Goal: Check status: Check status

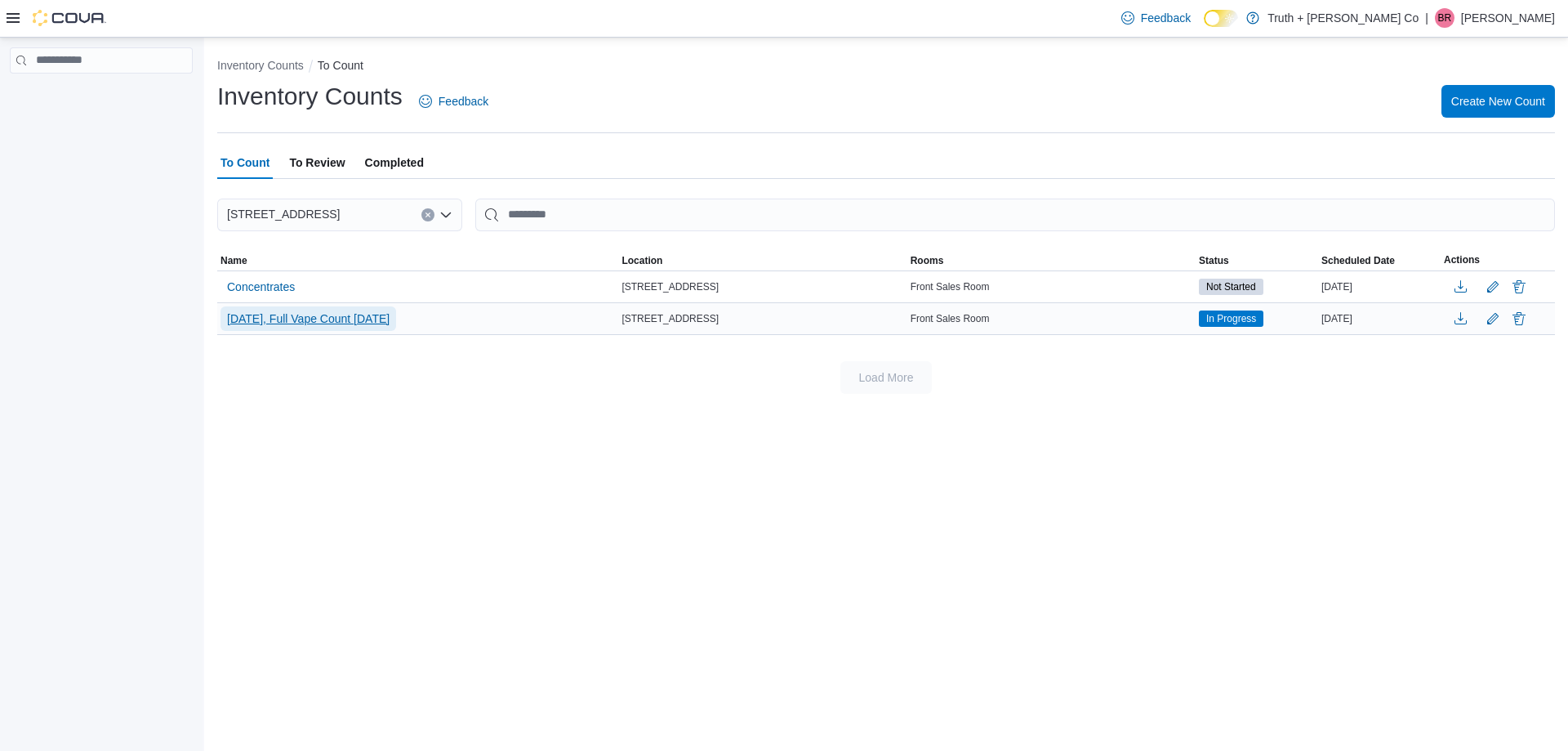
click at [280, 318] on span "[DATE], Full Vape Count [DATE]" at bounding box center [308, 319] width 162 height 16
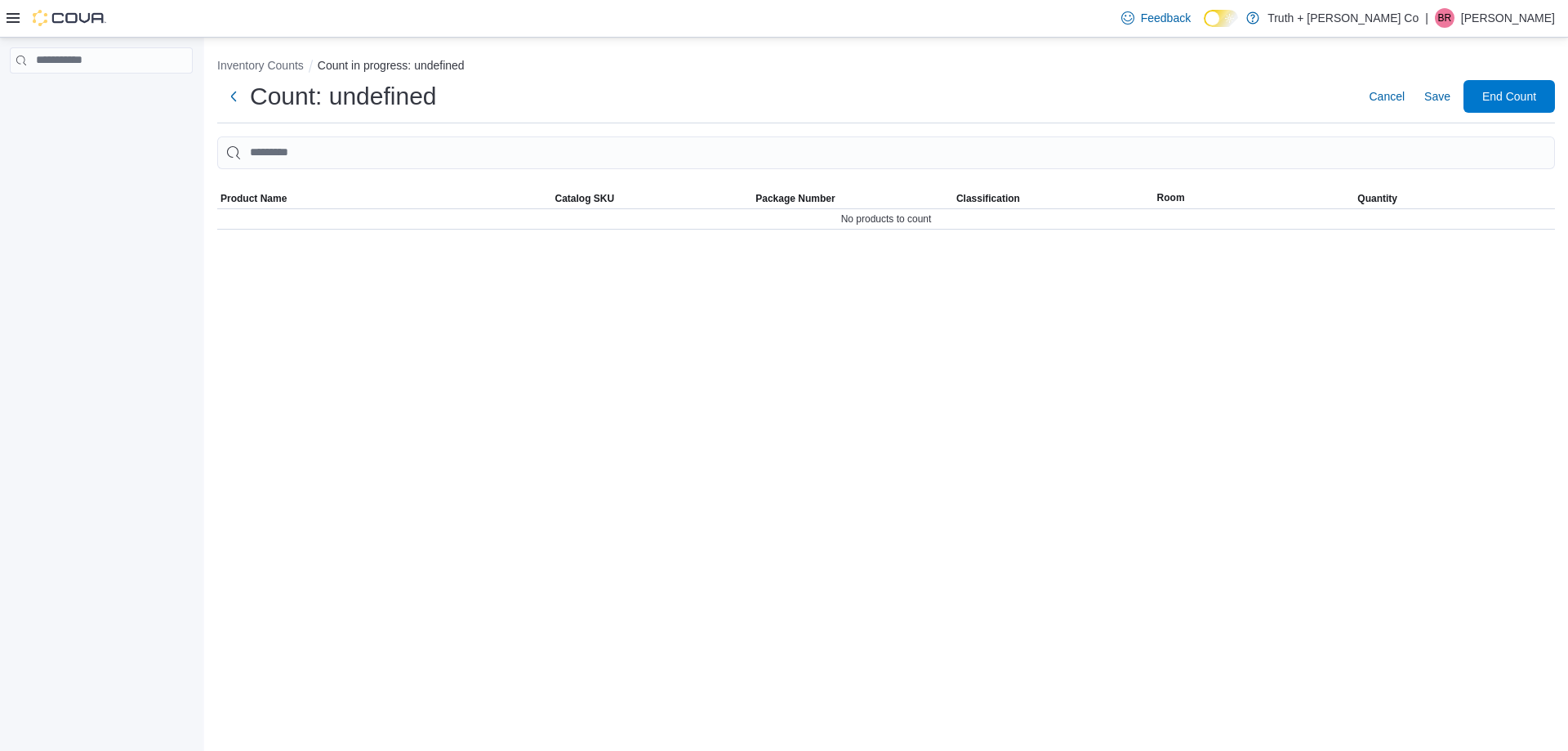
click at [280, 319] on div "Inventory Counts Count in progress: undefined Count: undefined Cancel Save End …" at bounding box center [886, 394] width 1364 height 713
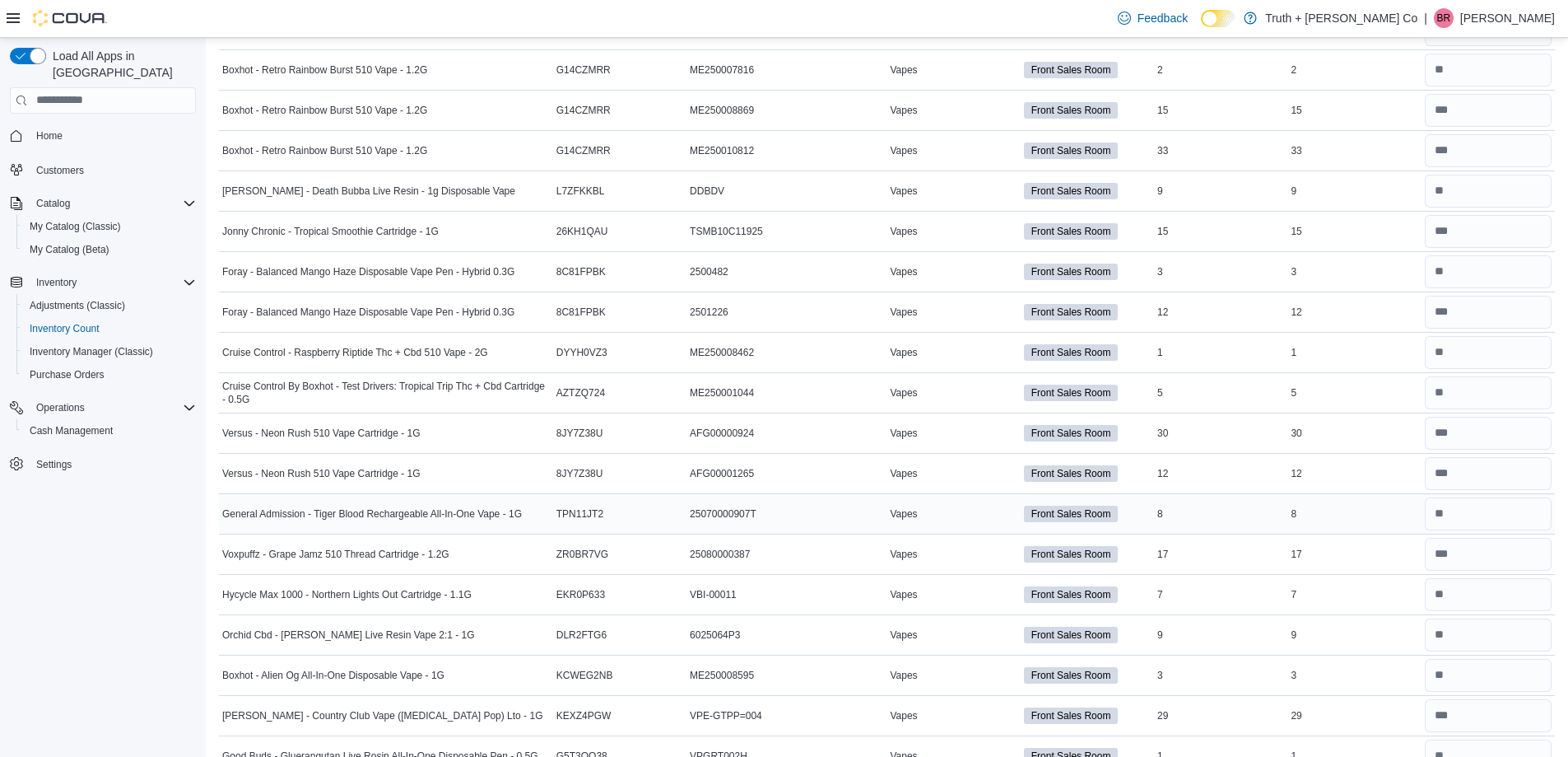
scroll to position [890, 0]
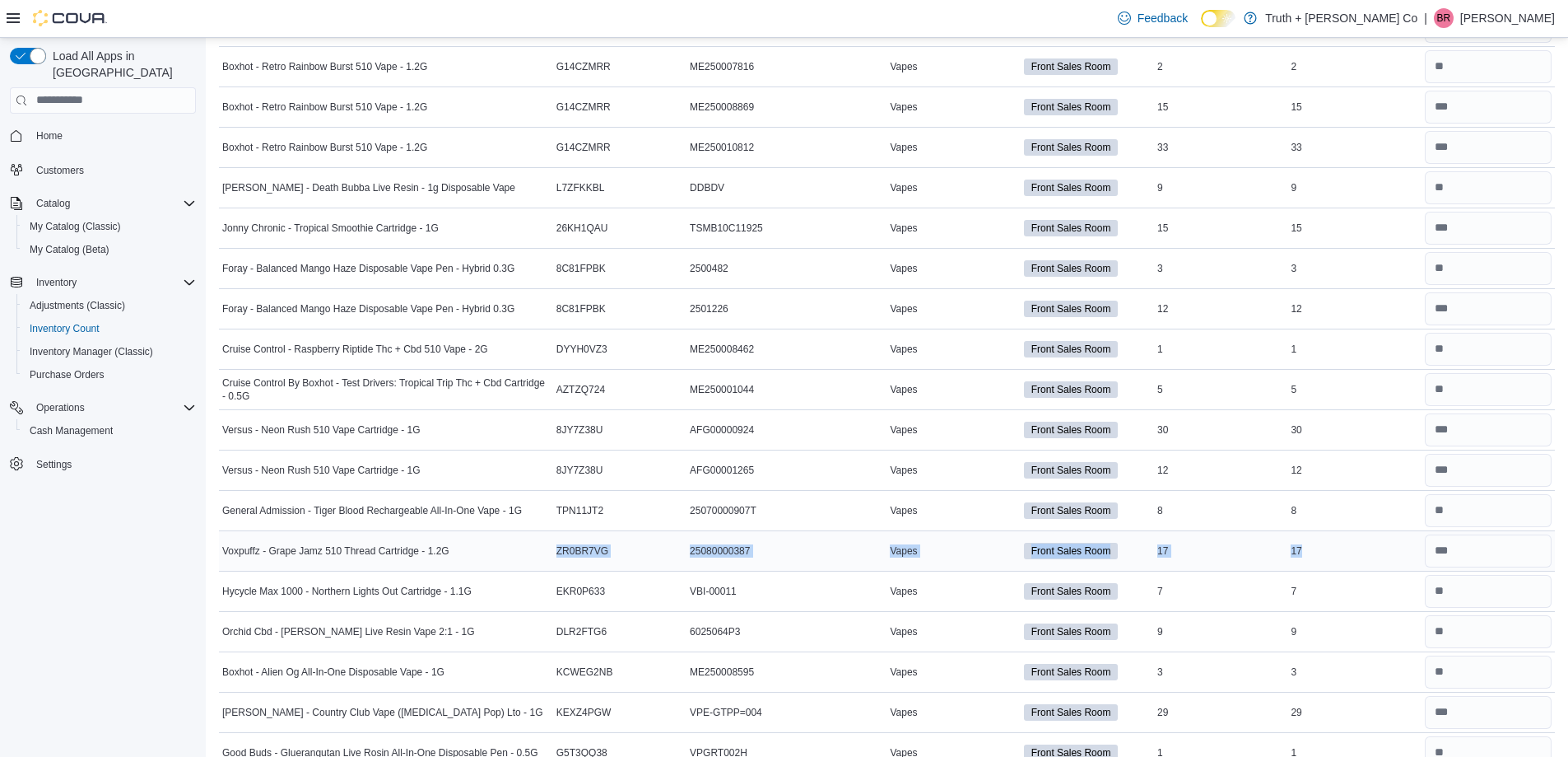
drag, startPoint x: 449, startPoint y: 551, endPoint x: 1507, endPoint y: 559, distance: 1058.0
click at [1501, 561] on tr "Voxpuffz - Grape Jamz 510 Thread Cartridge - 1.2G Catalog SKU ZR0BR7VG Package …" at bounding box center [886, 550] width 1335 height 41
click at [1319, 557] on div "17" at bounding box center [1354, 550] width 133 height 19
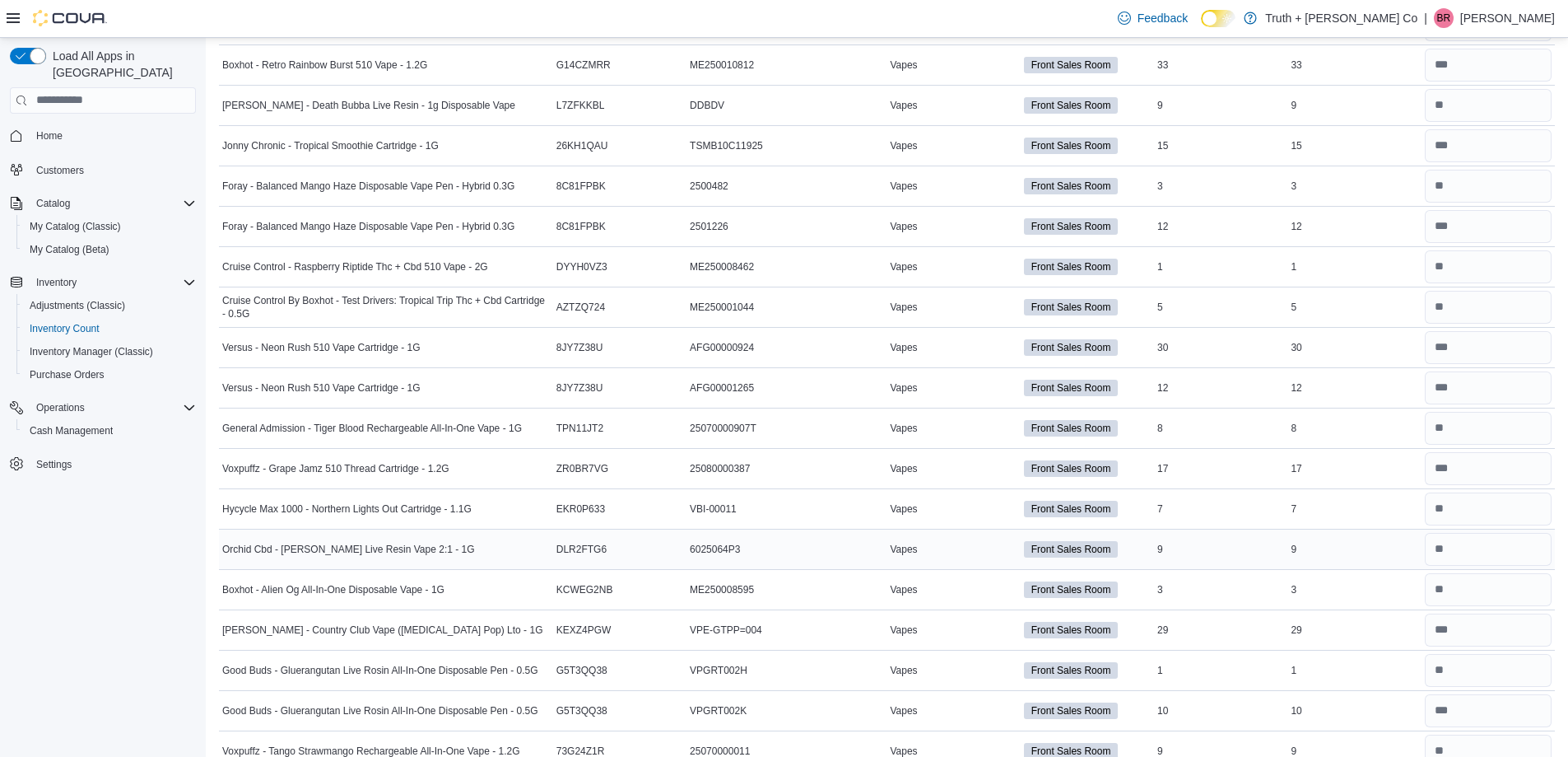
scroll to position [1054, 0]
